Goal: Complete application form: Complete application form

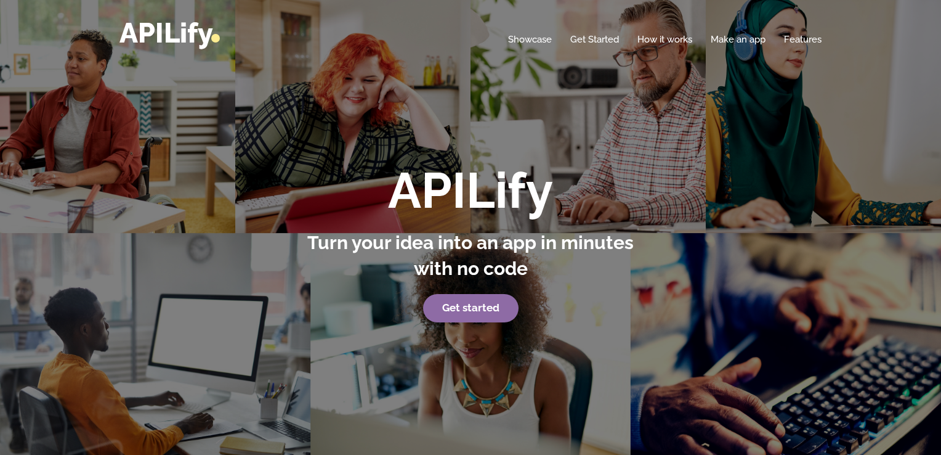
click at [491, 311] on strong "Get started" at bounding box center [470, 307] width 57 height 12
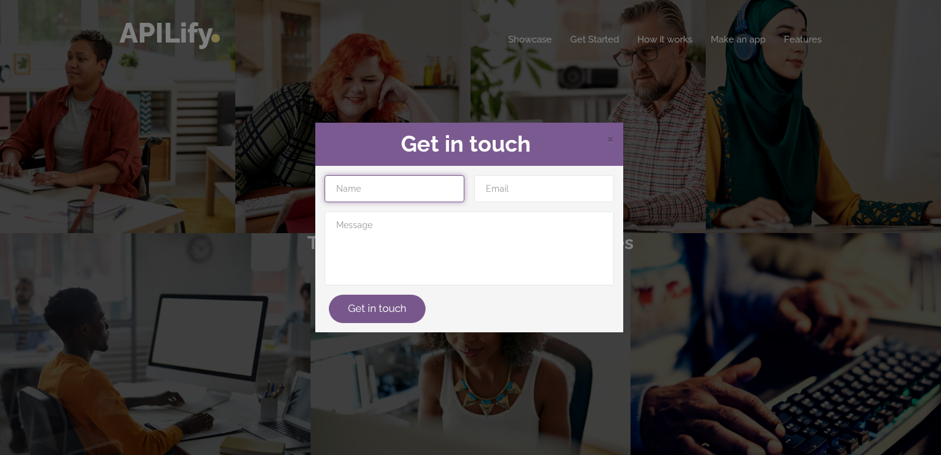
click at [415, 195] on input "text" at bounding box center [395, 188] width 140 height 27
type input "Dev [PERSON_NAME]"
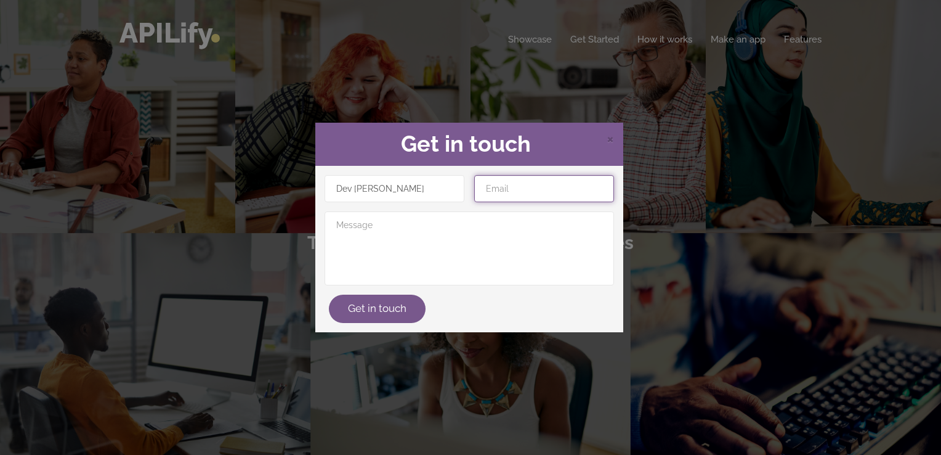
click at [497, 186] on input "email" at bounding box center [544, 188] width 140 height 27
type input "[EMAIL_ADDRESS][DOMAIN_NAME]"
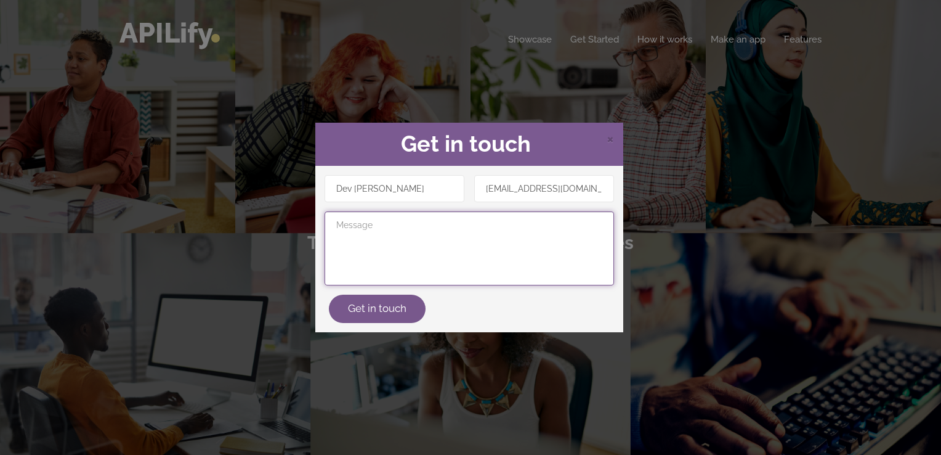
click at [507, 240] on textarea at bounding box center [470, 248] width 290 height 74
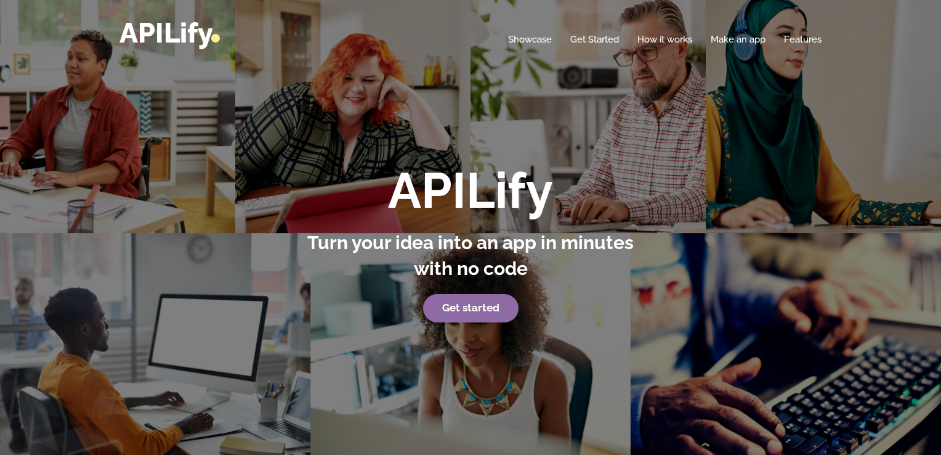
click at [452, 314] on link "Get started" at bounding box center [470, 308] width 95 height 28
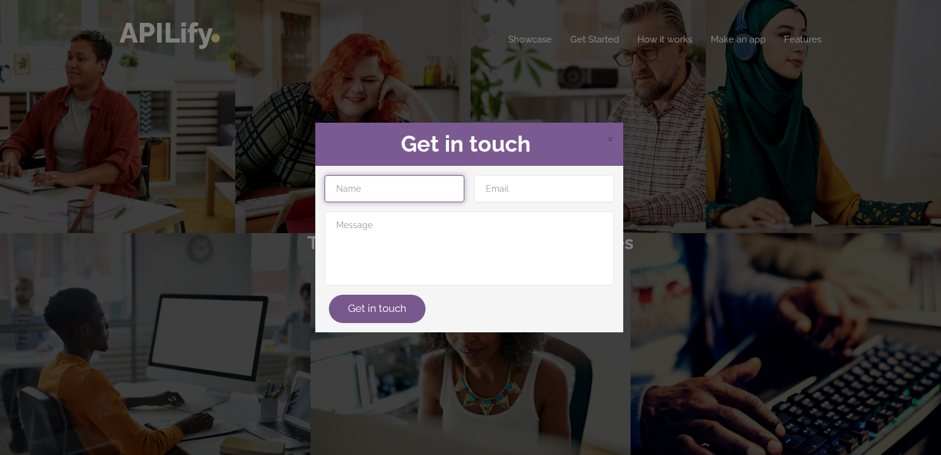
click at [402, 180] on input "text" at bounding box center [395, 188] width 140 height 27
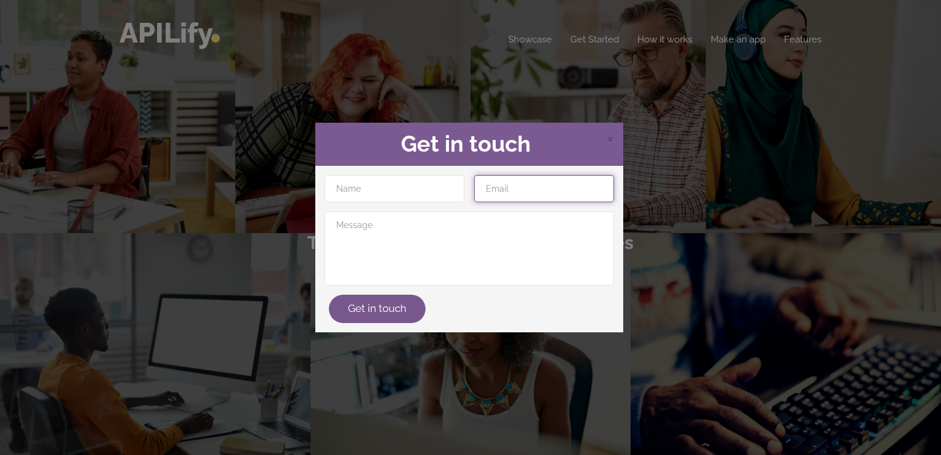
click at [526, 182] on input "email" at bounding box center [544, 188] width 140 height 27
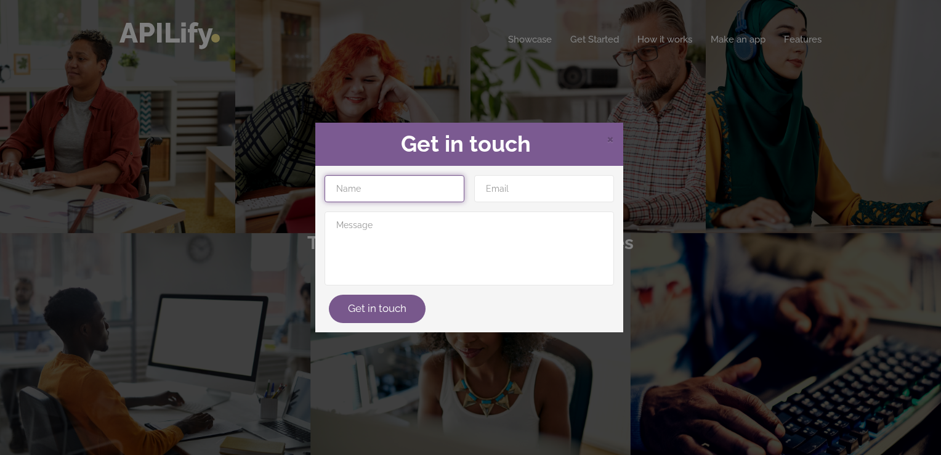
click at [389, 193] on input "text" at bounding box center [395, 188] width 140 height 27
type input "Dev [PERSON_NAME]"
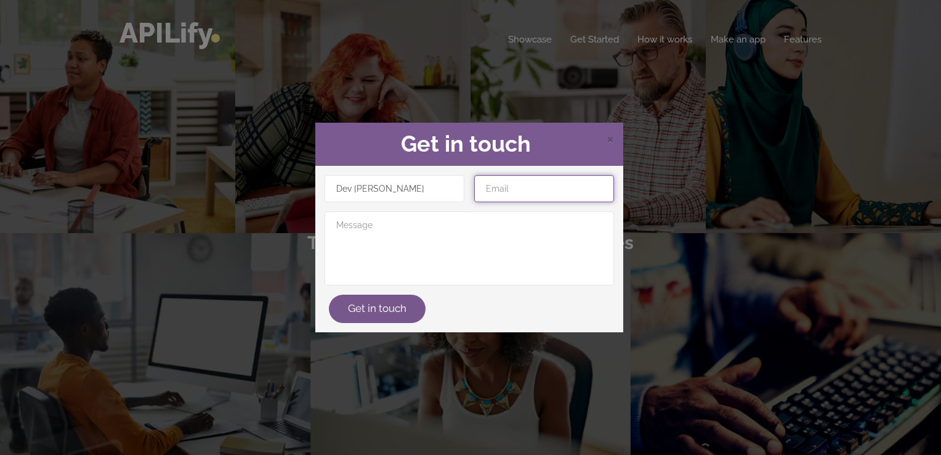
click at [497, 192] on input "email" at bounding box center [544, 188] width 140 height 27
type input "[EMAIL_ADDRESS][DOMAIN_NAME]"
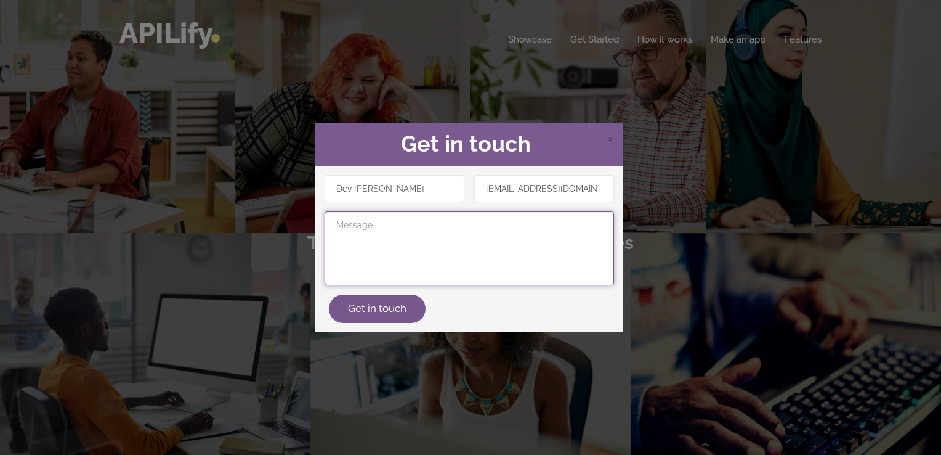
click at [498, 238] on textarea at bounding box center [470, 248] width 290 height 74
type textarea "Nothing is impossible"
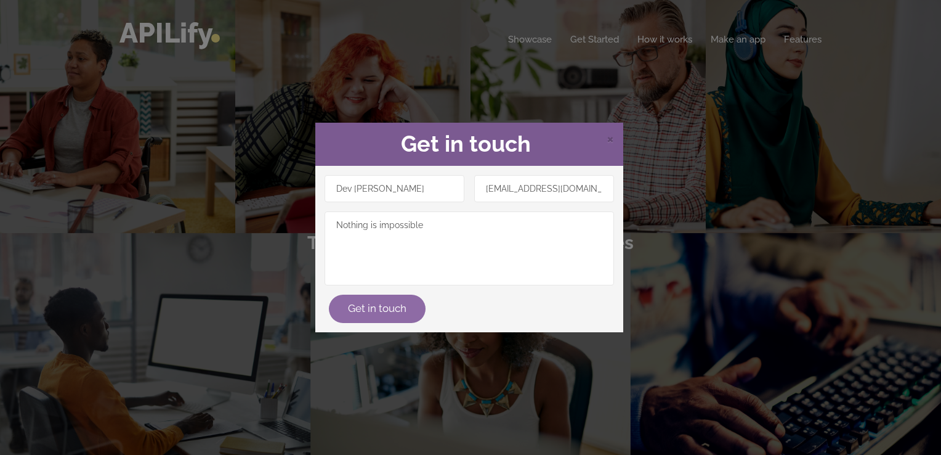
click at [377, 311] on button "Get in touch" at bounding box center [377, 308] width 97 height 28
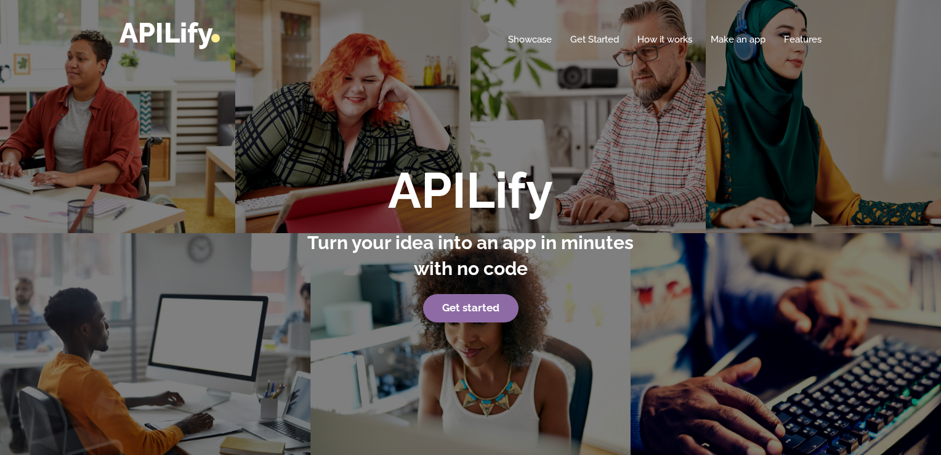
click at [472, 299] on link "Get started" at bounding box center [470, 308] width 95 height 28
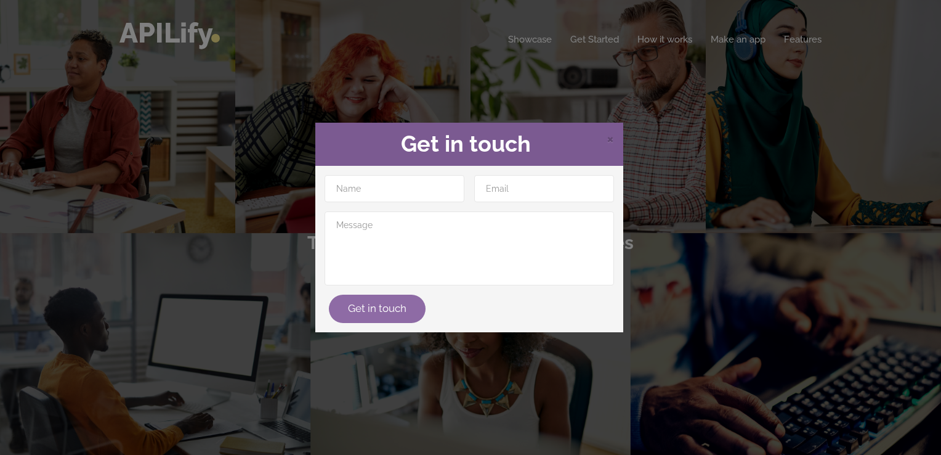
click at [394, 304] on button "Get in touch" at bounding box center [377, 308] width 97 height 28
click at [376, 195] on input "text" at bounding box center [395, 188] width 140 height 27
type input "Dev [PERSON_NAME]"
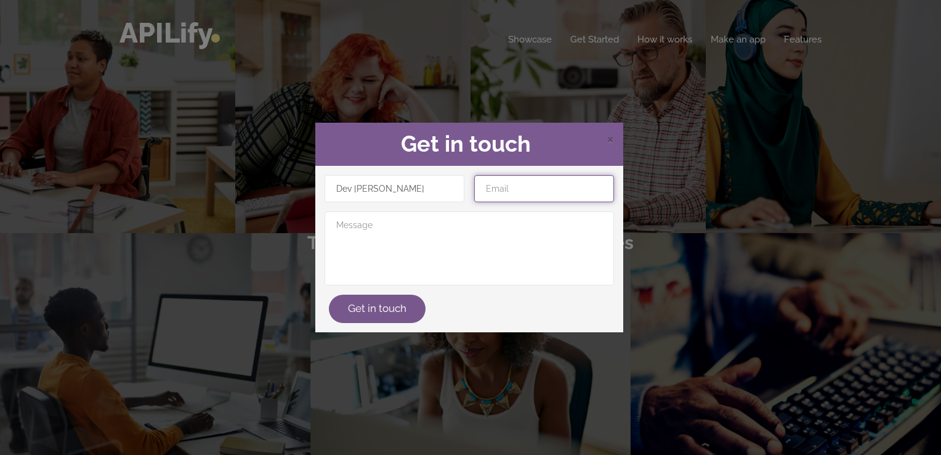
click at [493, 193] on input "email" at bounding box center [544, 188] width 140 height 27
type input "[EMAIL_ADDRESS][DOMAIN_NAME]"
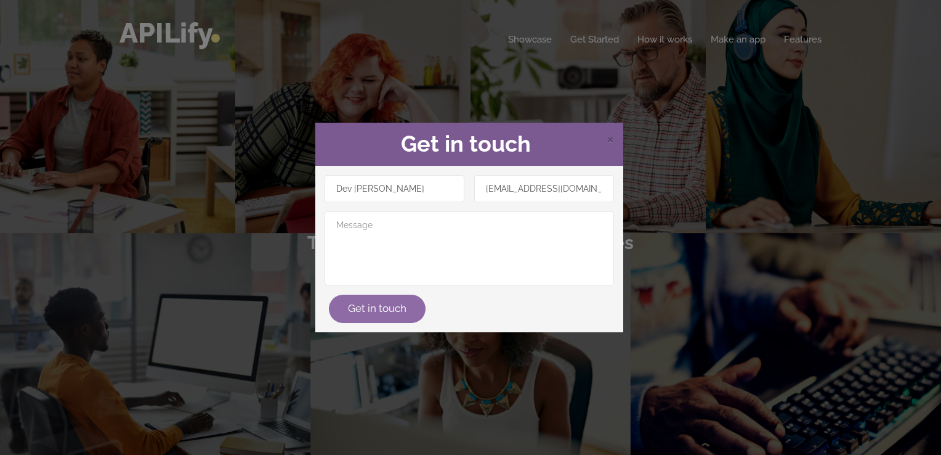
click at [356, 315] on button "Get in touch" at bounding box center [377, 308] width 97 height 28
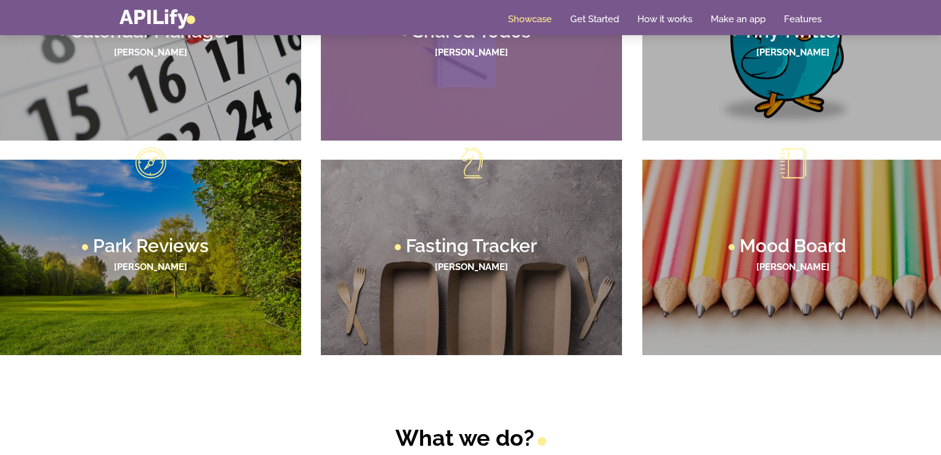
scroll to position [825, 0]
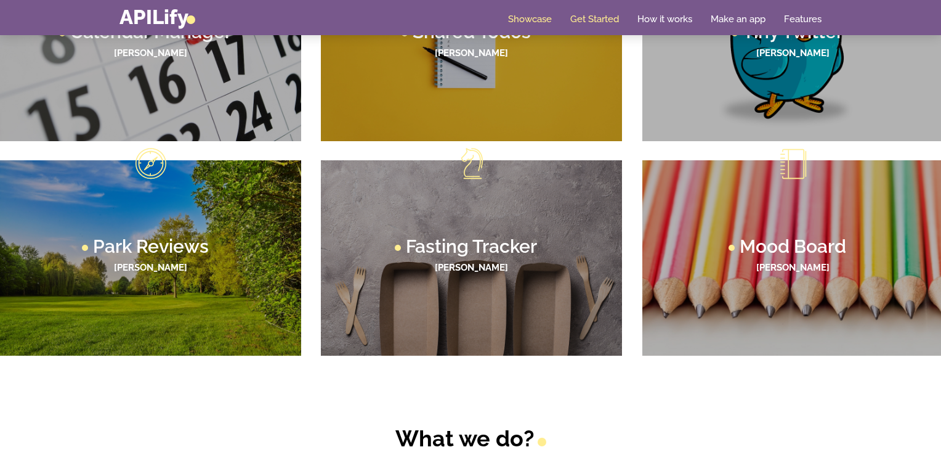
click at [614, 15] on link "Get Started" at bounding box center [594, 19] width 49 height 12
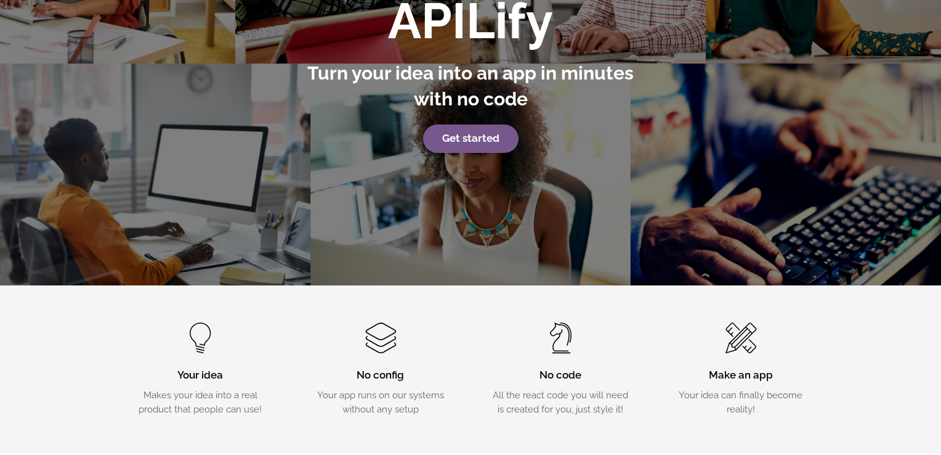
scroll to position [0, 0]
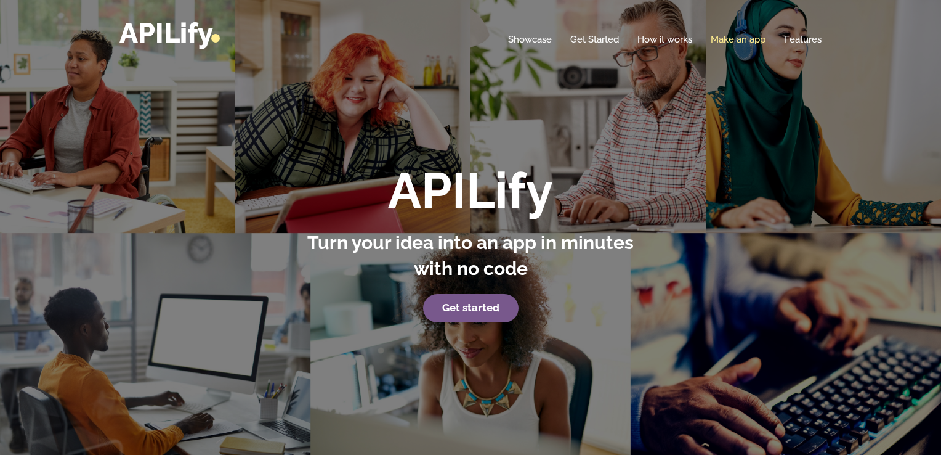
click at [713, 43] on link "Make an app" at bounding box center [738, 39] width 55 height 12
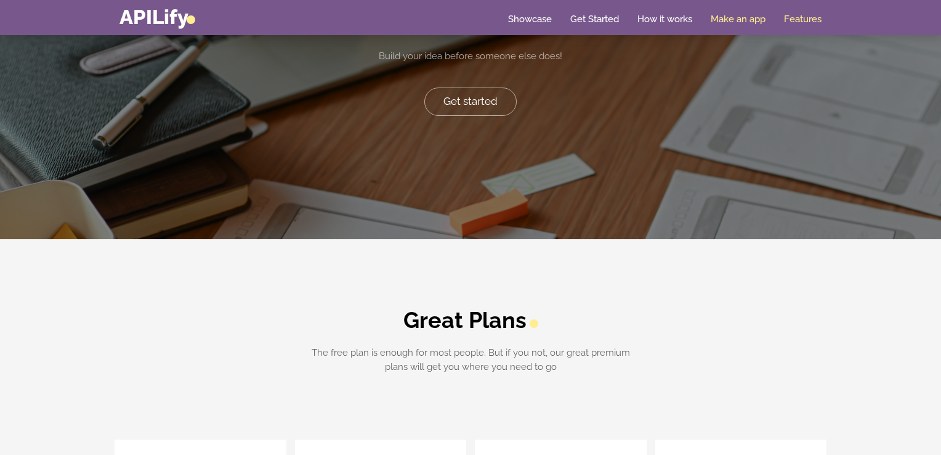
scroll to position [2652, 0]
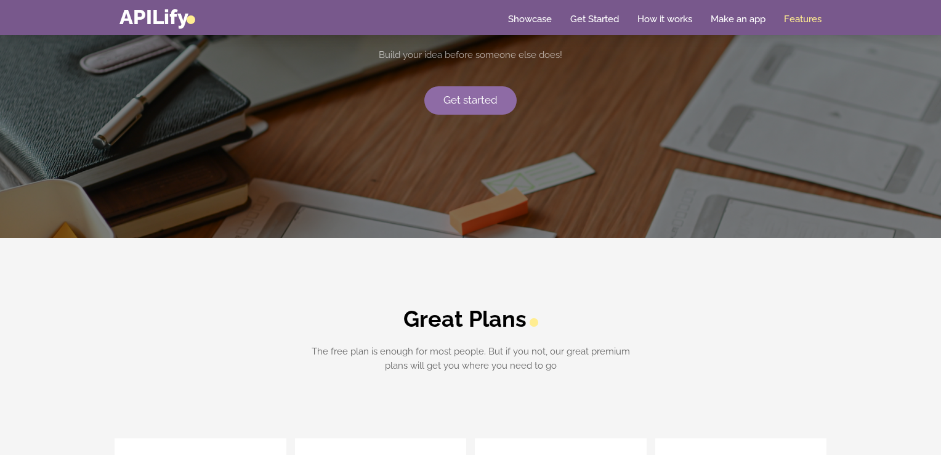
click at [481, 102] on link "Get started" at bounding box center [470, 100] width 92 height 28
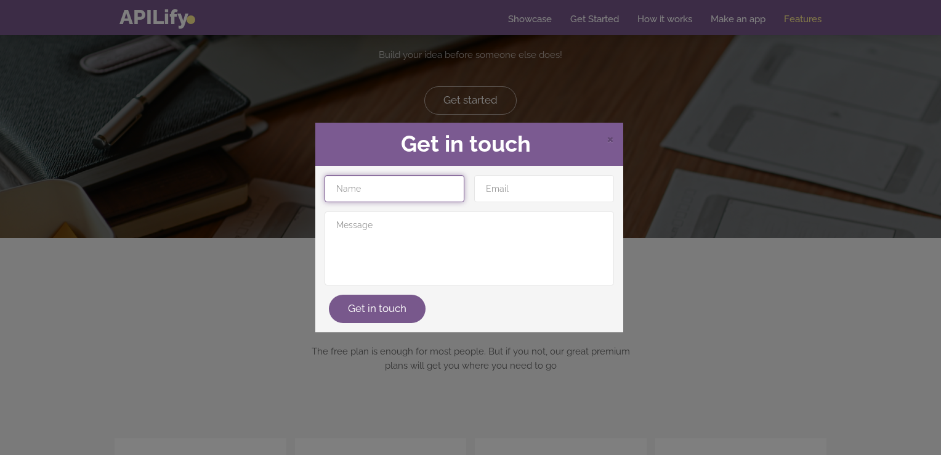
click at [389, 189] on input "text" at bounding box center [395, 188] width 140 height 27
type input "Dev [PERSON_NAME]"
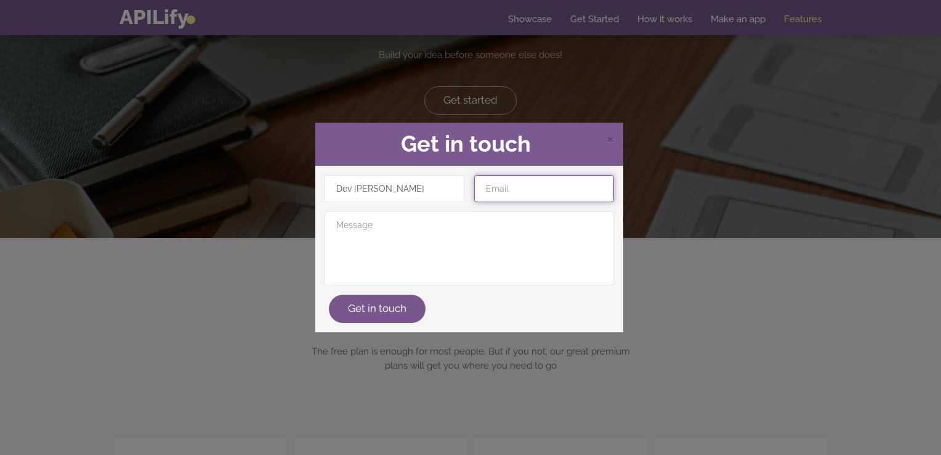
click at [506, 193] on input "email" at bounding box center [544, 188] width 140 height 27
type input "devaarushc@gmail.com"
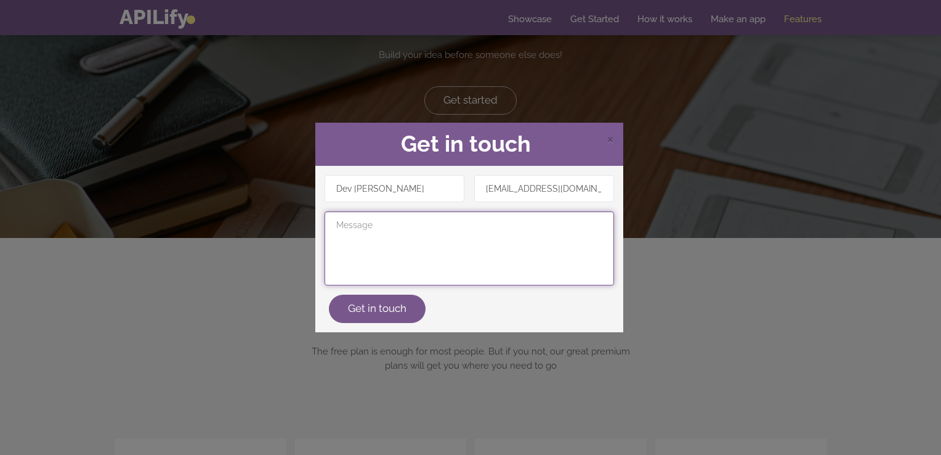
click at [469, 249] on textarea at bounding box center [470, 248] width 290 height 74
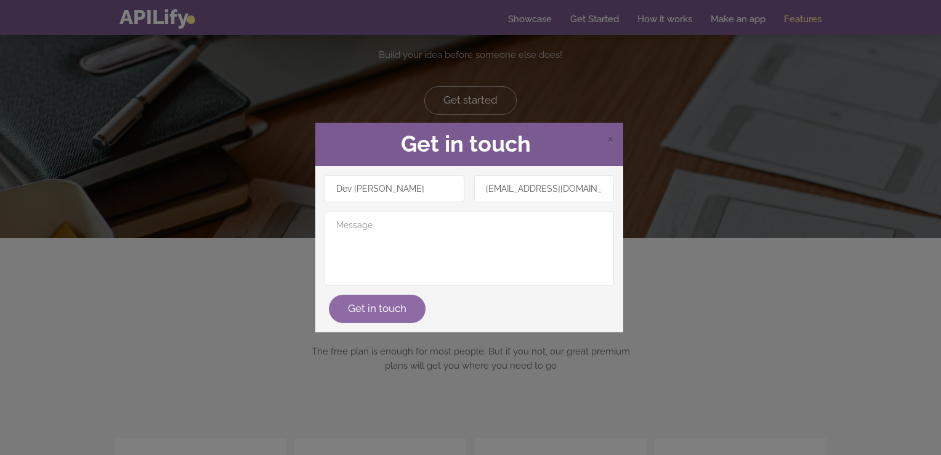
click at [392, 311] on button "Get in touch" at bounding box center [377, 308] width 97 height 28
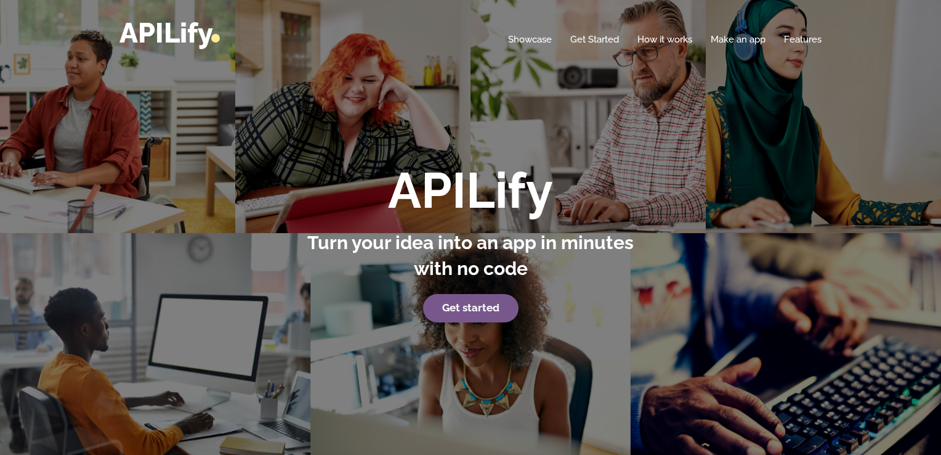
click at [391, 314] on p "Get started" at bounding box center [471, 308] width 342 height 28
click at [436, 296] on p "Get started" at bounding box center [471, 308] width 342 height 28
click at [439, 304] on link "Get started" at bounding box center [470, 308] width 95 height 28
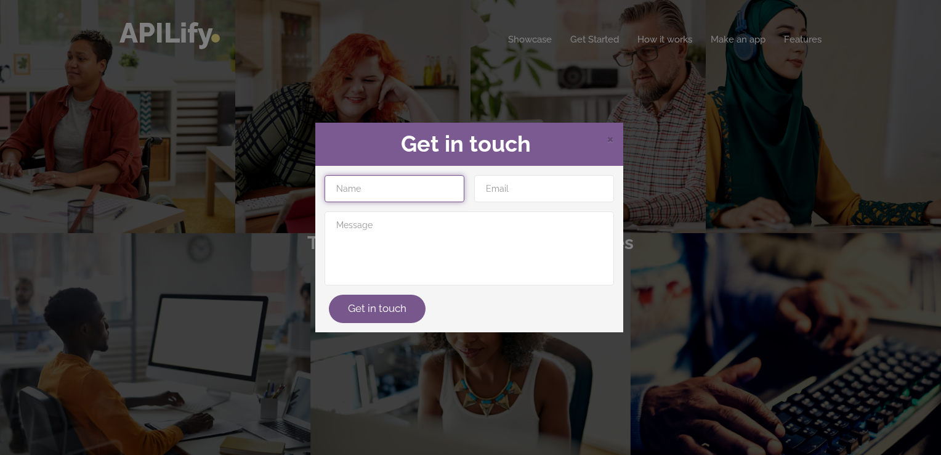
click at [415, 198] on input "text" at bounding box center [395, 188] width 140 height 27
type input "Dev Aarush"
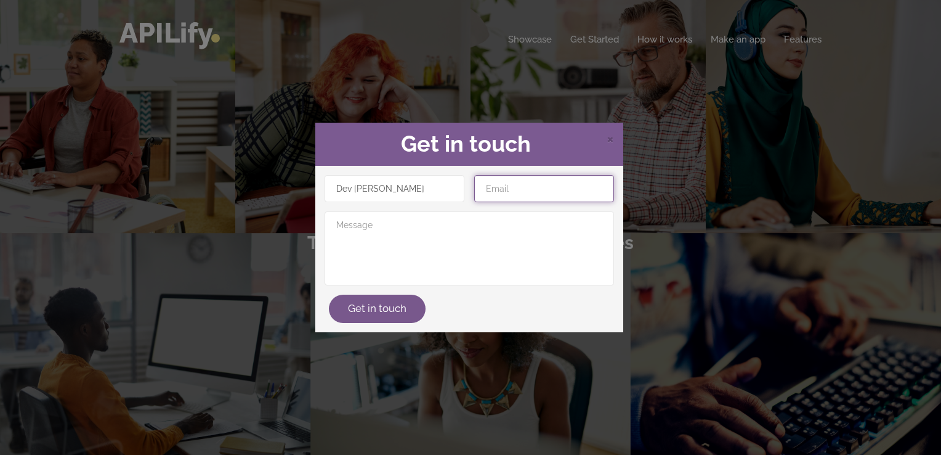
drag, startPoint x: 529, startPoint y: 198, endPoint x: 547, endPoint y: 245, distance: 50.3
click at [547, 245] on div "Dev Aarush Get in touch" at bounding box center [469, 249] width 299 height 148
type input "devaarushc@gmail.com"
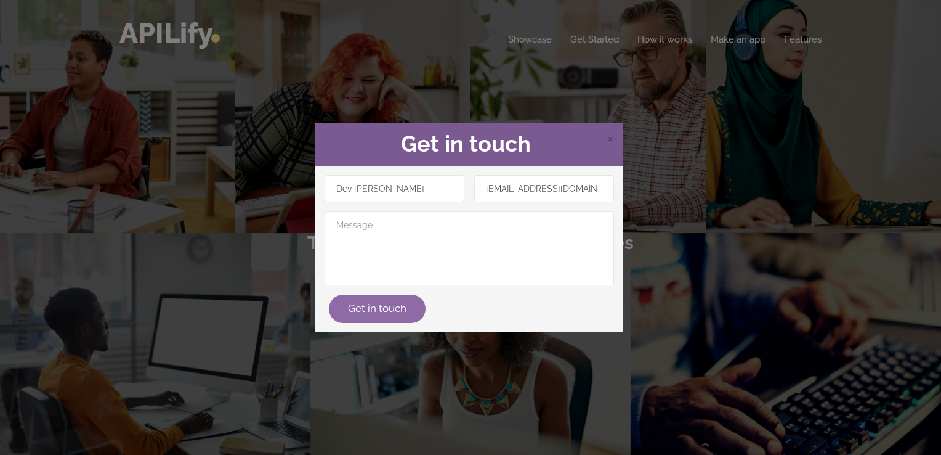
click at [396, 316] on button "Get in touch" at bounding box center [377, 308] width 97 height 28
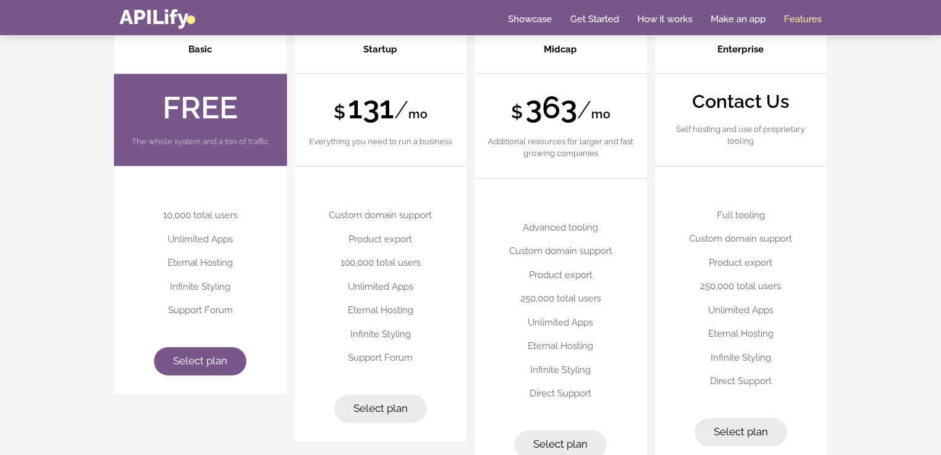
scroll to position [3063, 0]
click at [229, 362] on link "Select plan" at bounding box center [200, 361] width 92 height 28
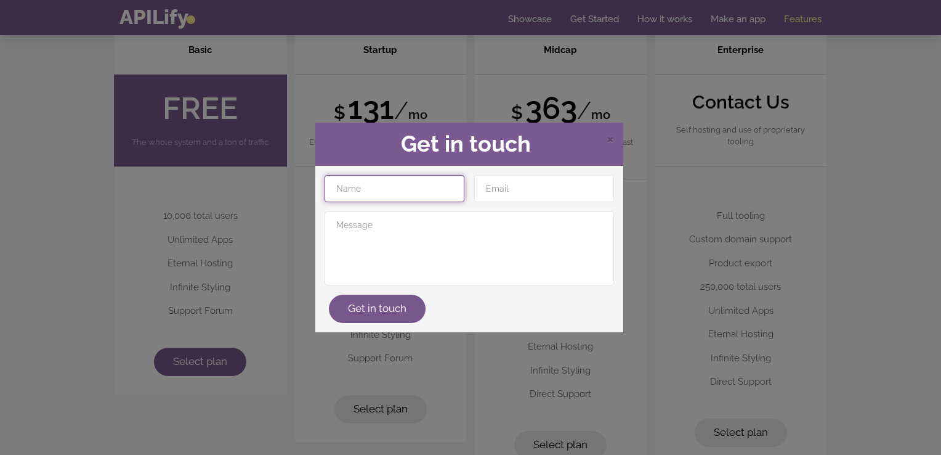
click at [386, 199] on input "text" at bounding box center [395, 188] width 140 height 27
type input "Dev Aarush"
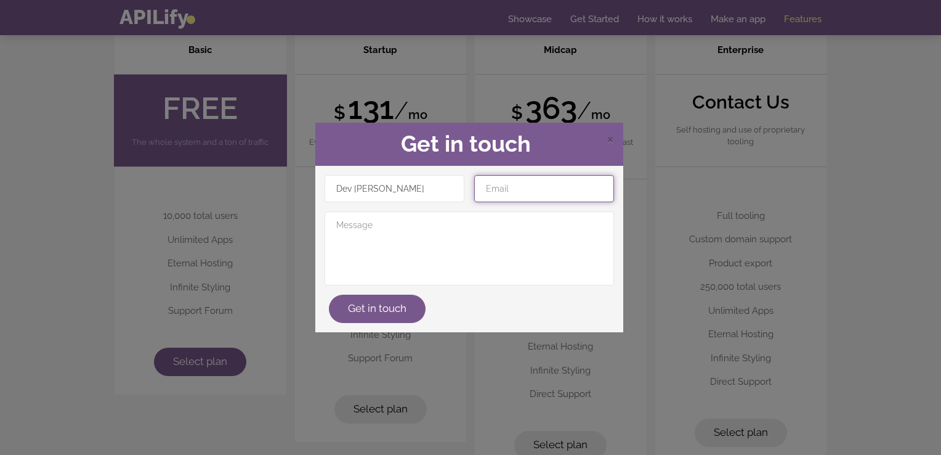
click at [493, 191] on input "email" at bounding box center [544, 188] width 140 height 27
type input "devaarushc@gmail.com"
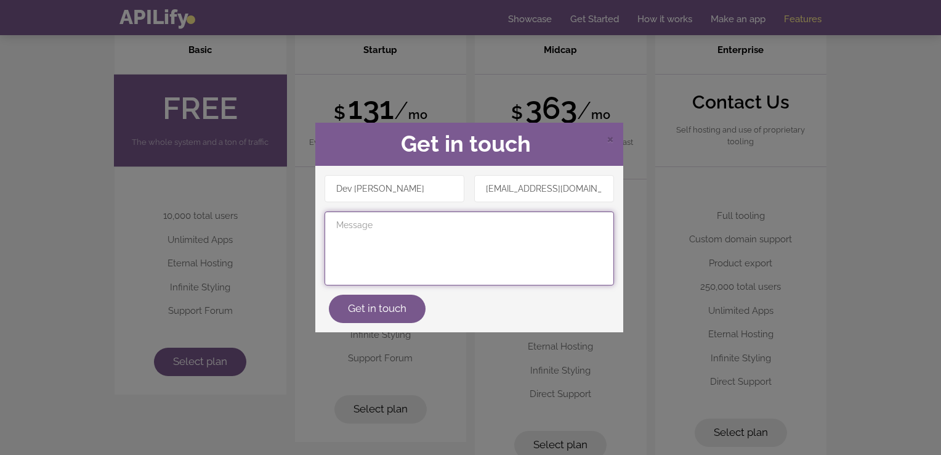
click at [508, 225] on textarea at bounding box center [470, 248] width 290 height 74
type textarea "nothing is impossible!"
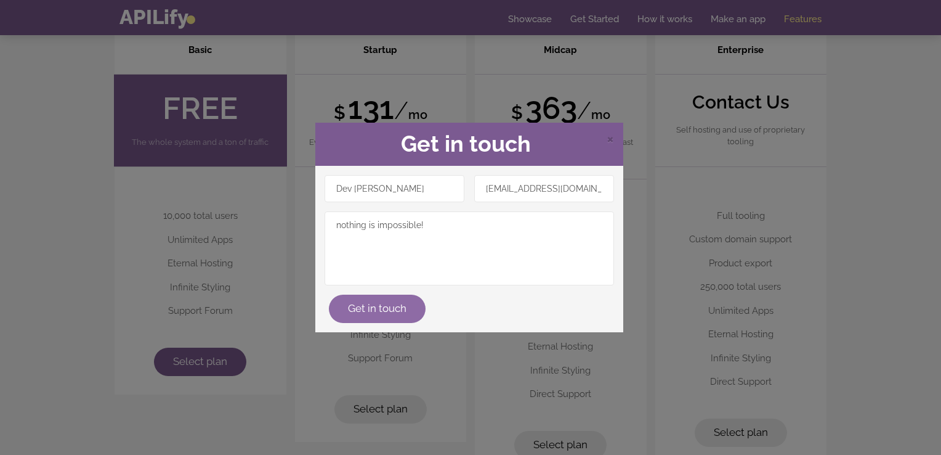
click at [404, 308] on button "Get in touch" at bounding box center [377, 308] width 97 height 28
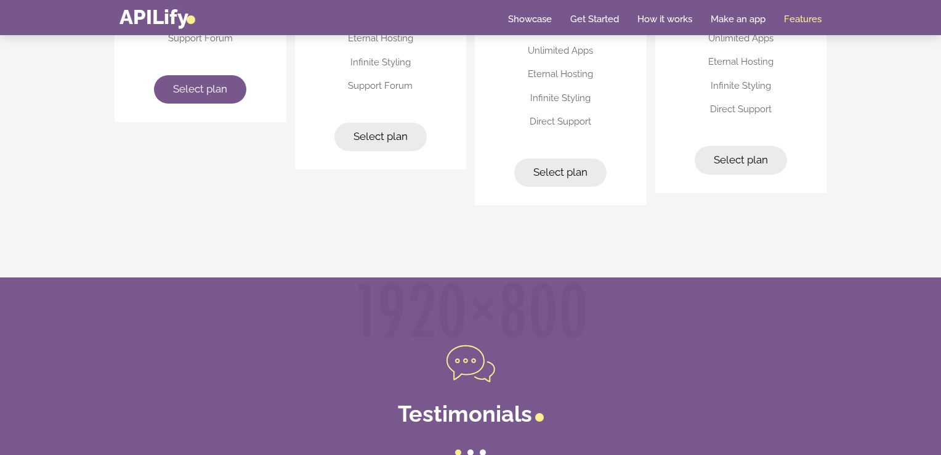
scroll to position [3336, 0]
